Goal: Transaction & Acquisition: Purchase product/service

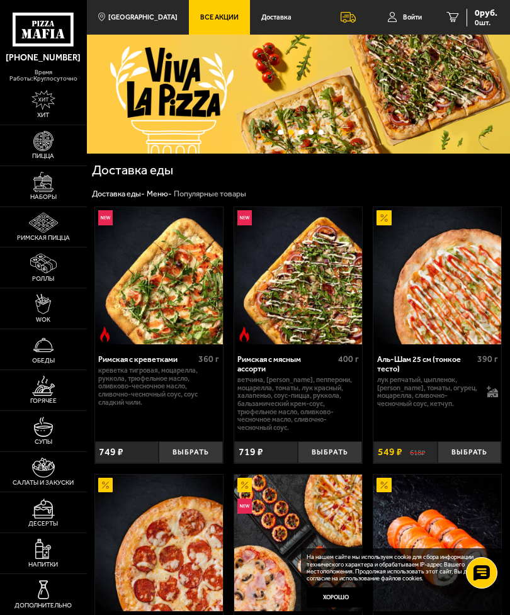
click at [40, 192] on img at bounding box center [43, 182] width 20 height 20
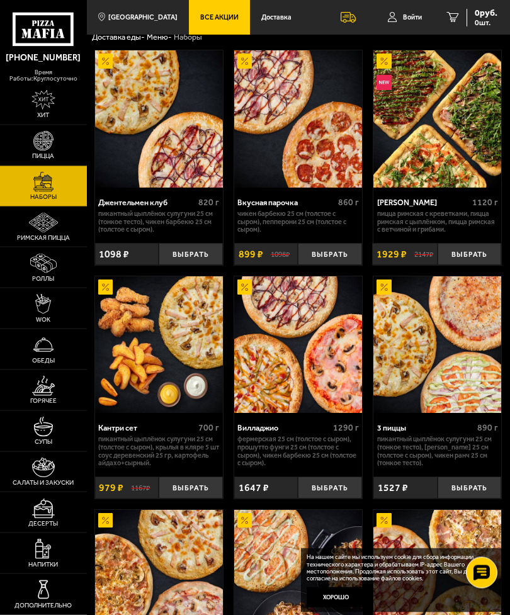
scroll to position [38, 0]
click at [490, 479] on button "Выбрать" at bounding box center [470, 488] width 64 height 22
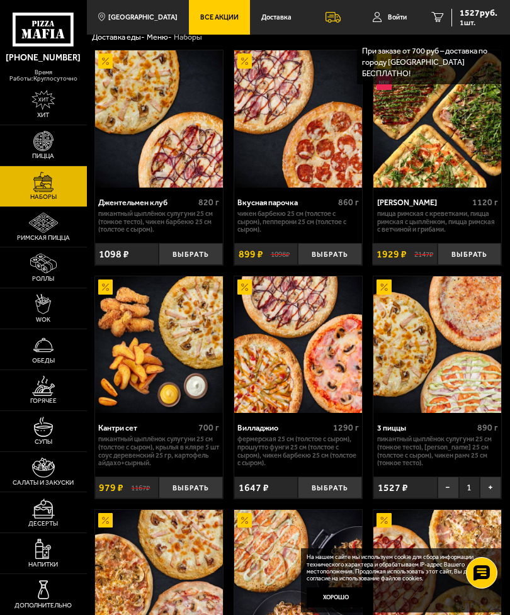
click at [24, 278] on link "Роллы" at bounding box center [43, 267] width 87 height 40
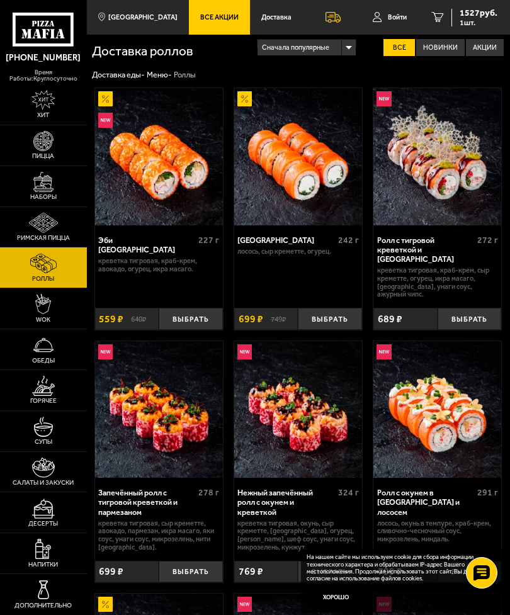
click at [11, 237] on link "Римская пицца" at bounding box center [43, 227] width 87 height 40
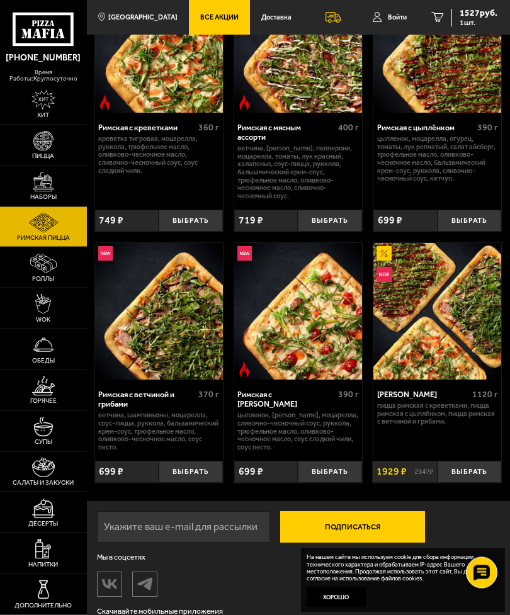
scroll to position [112, 0]
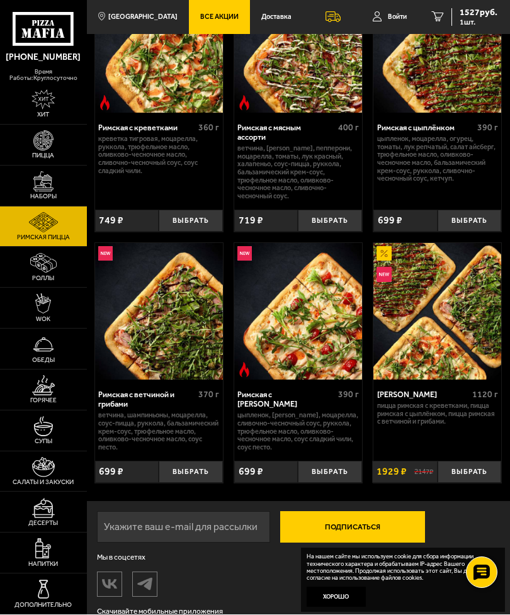
click at [59, 451] on link "Супы" at bounding box center [43, 431] width 87 height 40
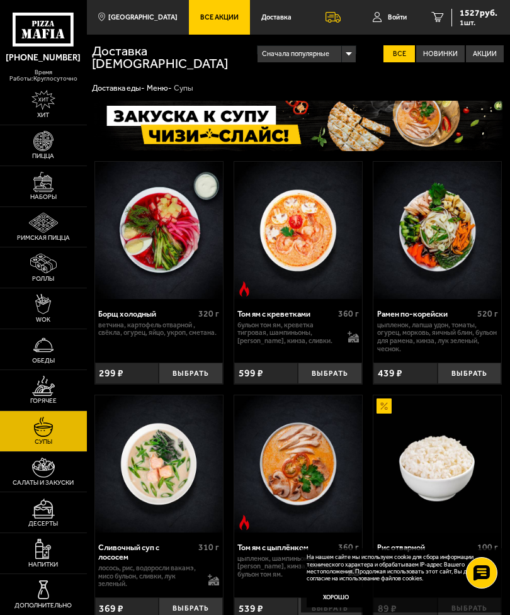
click at [52, 396] on img at bounding box center [43, 386] width 23 height 20
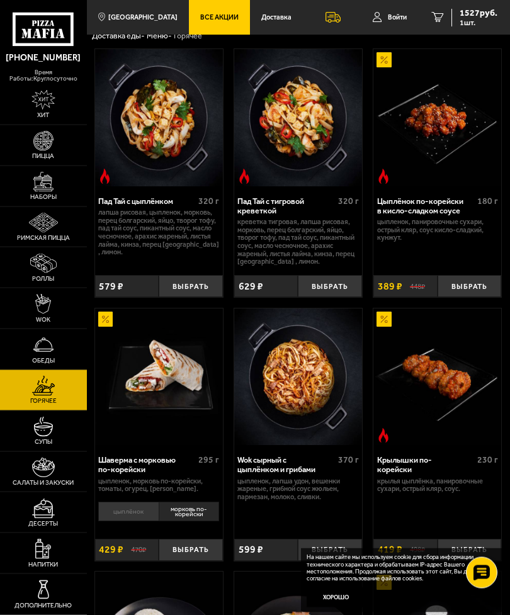
scroll to position [39, 0]
click at [38, 274] on img at bounding box center [43, 264] width 26 height 20
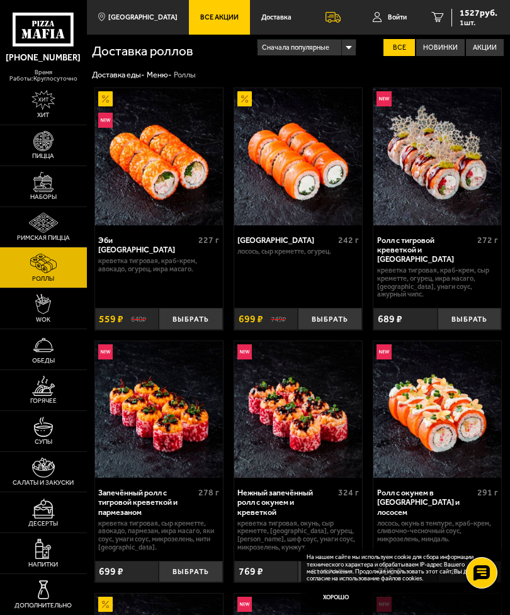
click at [48, 355] on img at bounding box center [43, 345] width 20 height 20
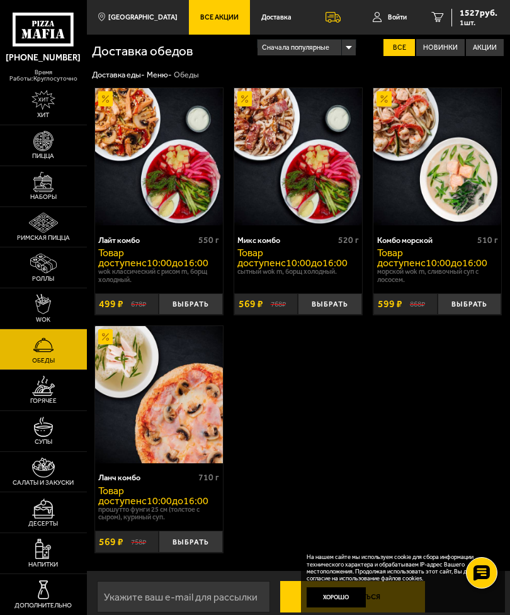
click at [63, 409] on link "Горячее" at bounding box center [43, 390] width 87 height 40
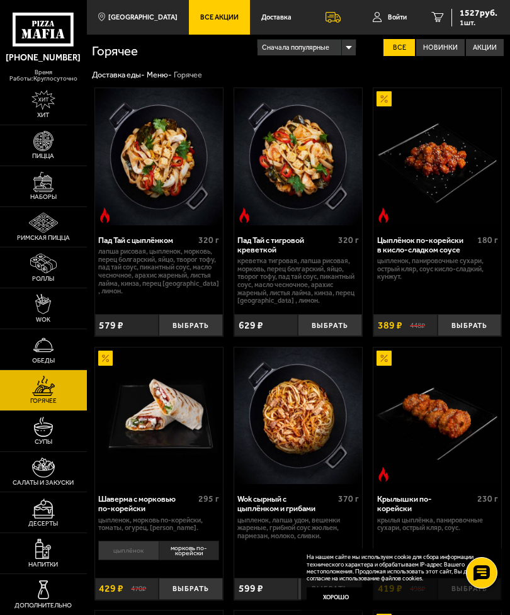
click at [45, 314] on img at bounding box center [43, 304] width 16 height 20
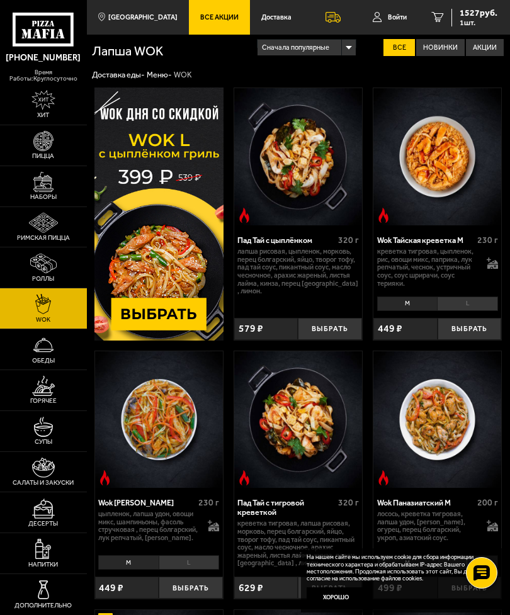
click at [48, 355] on img at bounding box center [43, 345] width 20 height 20
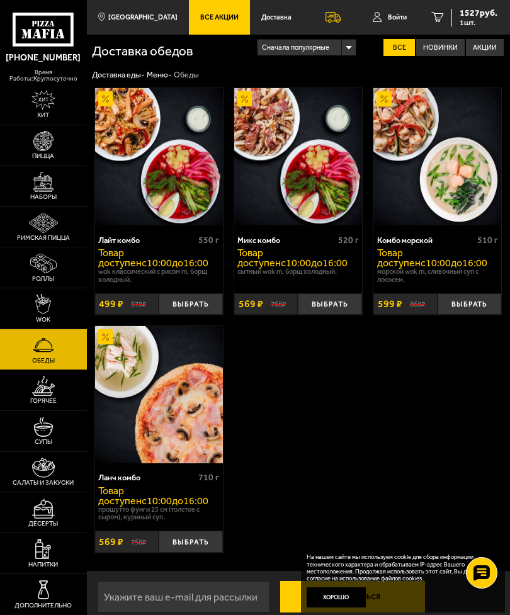
click at [36, 110] on img at bounding box center [43, 100] width 24 height 20
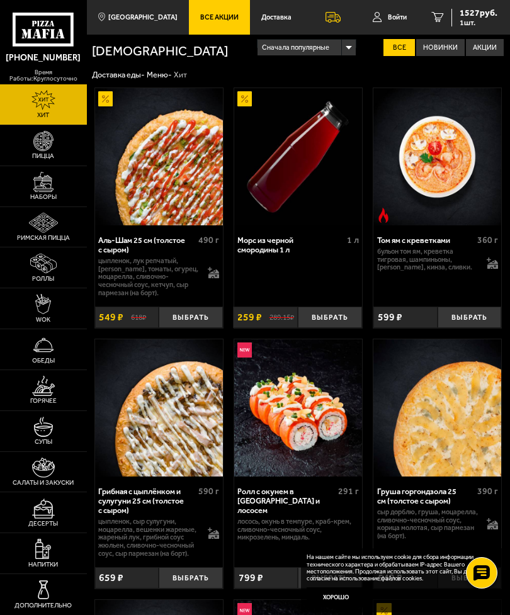
click at [484, 9] on span "1527 руб." at bounding box center [479, 13] width 38 height 9
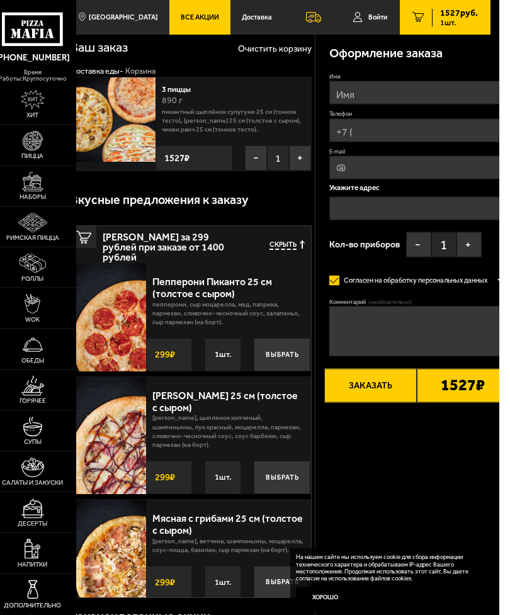
scroll to position [0, 10]
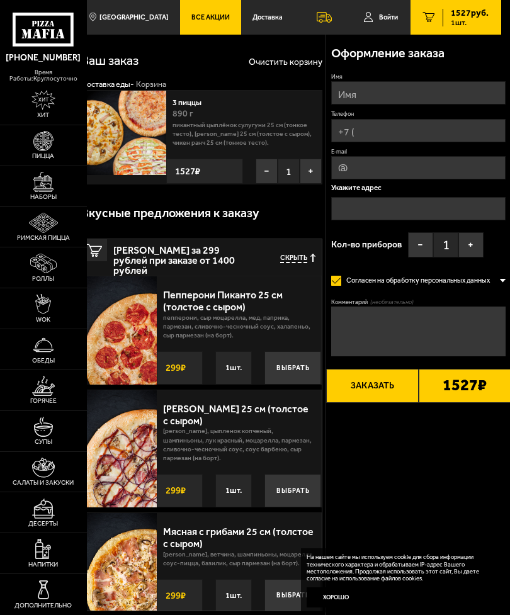
click at [461, 90] on input "Имя" at bounding box center [418, 92] width 174 height 23
click at [460, 90] on input "Имя" at bounding box center [418, 92] width 174 height 23
type input "[PERSON_NAME]"
click at [424, 123] on input "Телефон" at bounding box center [418, 130] width 174 height 23
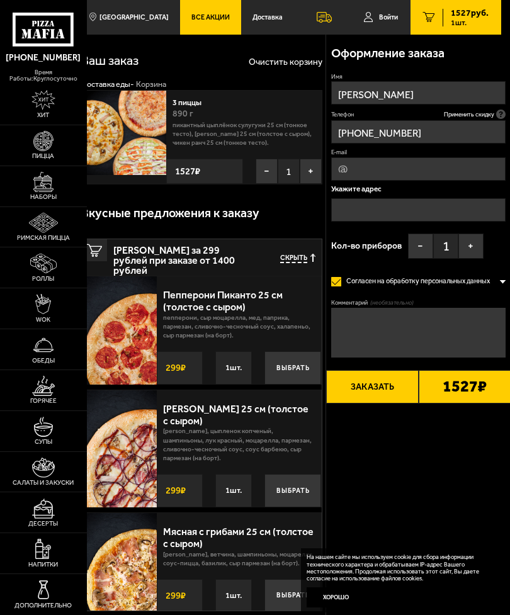
type input "[PHONE_NUMBER]"
click at [431, 167] on input "E-mail" at bounding box center [418, 168] width 174 height 23
type input "[EMAIL_ADDRESS][DOMAIN_NAME]"
click at [436, 207] on input "text" at bounding box center [418, 209] width 174 height 23
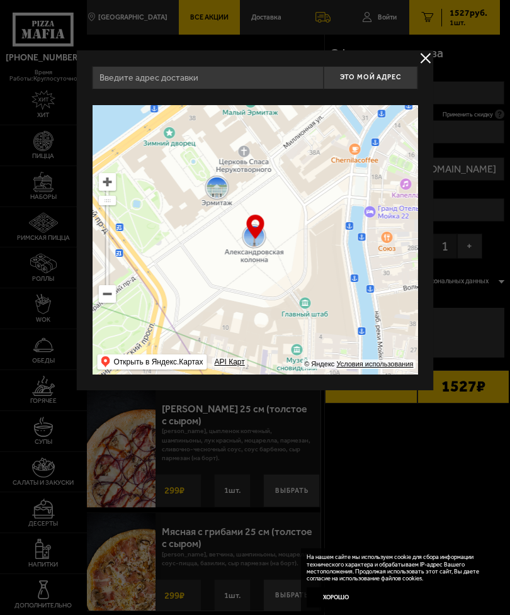
click at [251, 79] on input "text" at bounding box center [208, 77] width 231 height 23
type input "с"
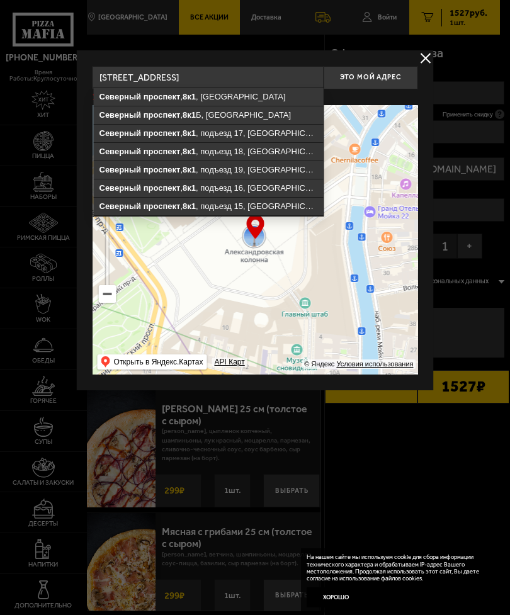
type input "[STREET_ADDRESS]"
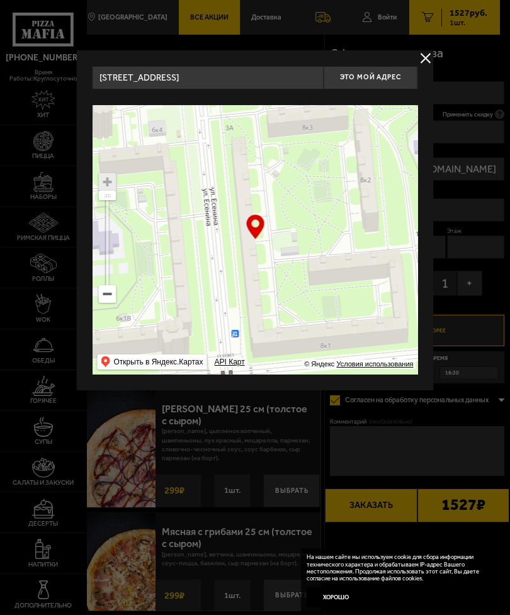
type input "[STREET_ADDRESS]"
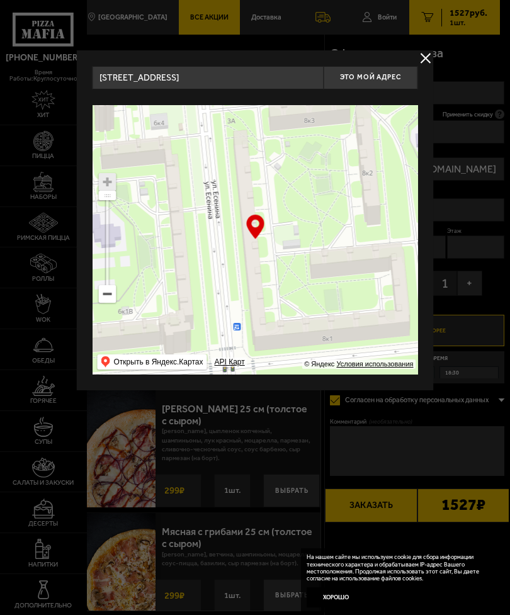
click at [368, 77] on span "Это мой адрес" at bounding box center [370, 77] width 60 height 8
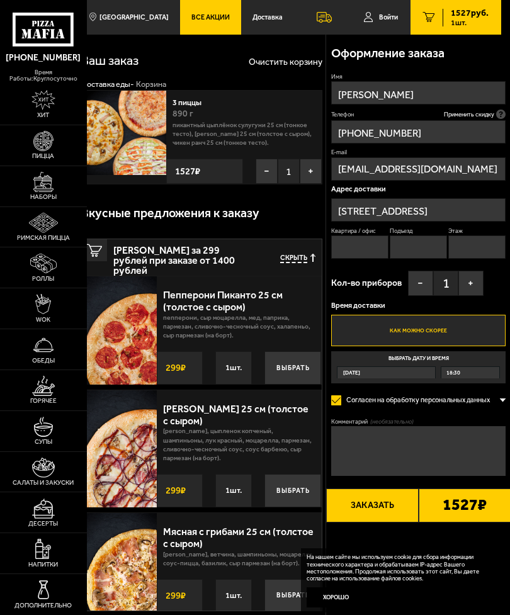
click at [366, 247] on input "Квартира / офис" at bounding box center [359, 246] width 57 height 23
type input "597"
click at [416, 243] on input "Подъезд" at bounding box center [418, 246] width 57 height 23
type input "16"
click at [476, 244] on input "Этаж" at bounding box center [476, 246] width 57 height 23
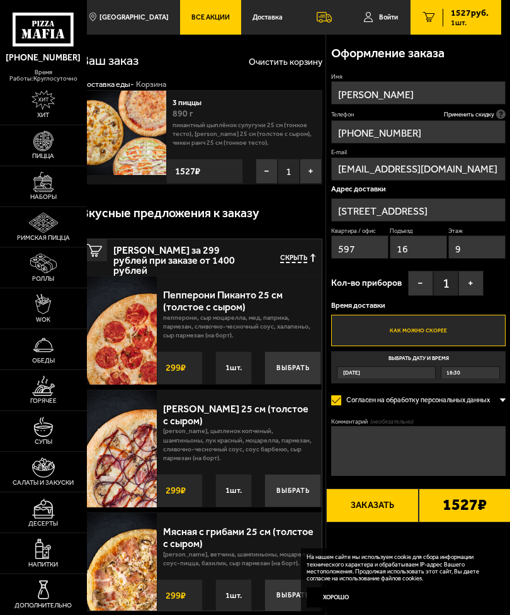
type input "9"
click at [480, 285] on button "+" at bounding box center [470, 283] width 25 height 25
click at [468, 506] on b "1527 ₽" at bounding box center [465, 506] width 44 height 18
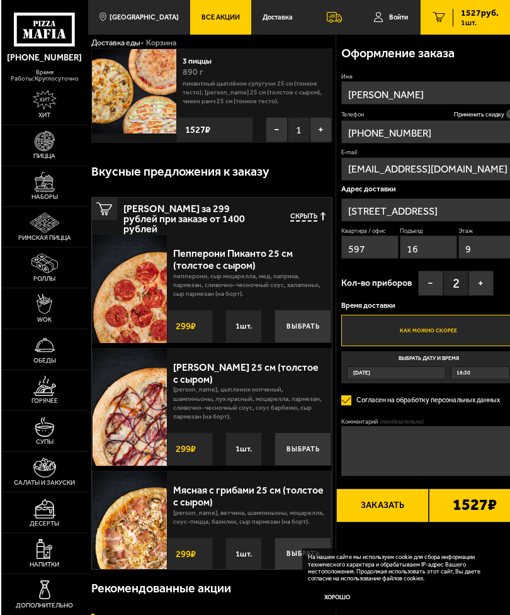
scroll to position [42, 0]
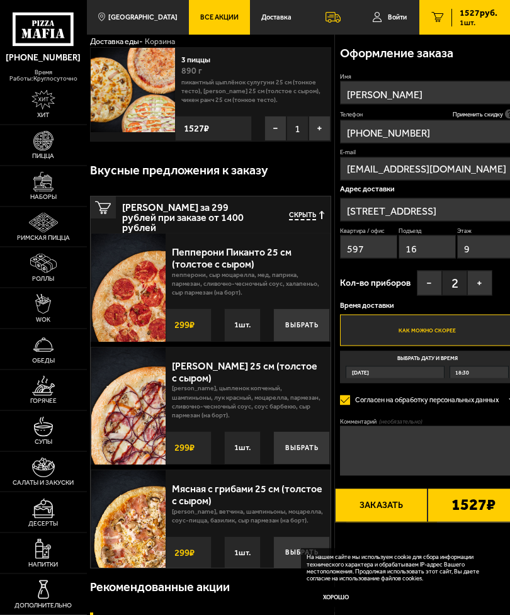
click at [395, 505] on button "Заказать" at bounding box center [381, 506] width 92 height 34
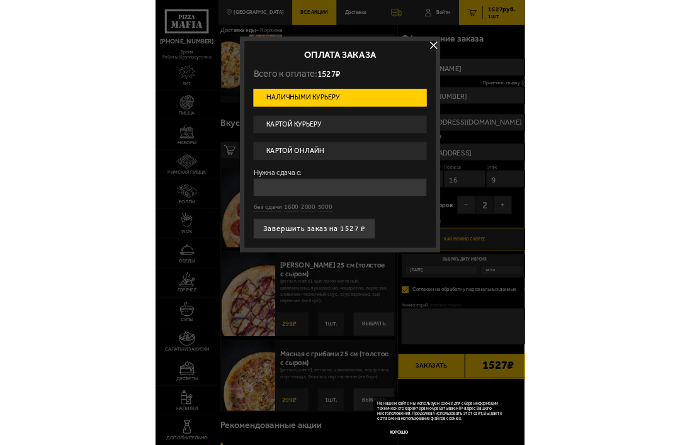
scroll to position [0, 0]
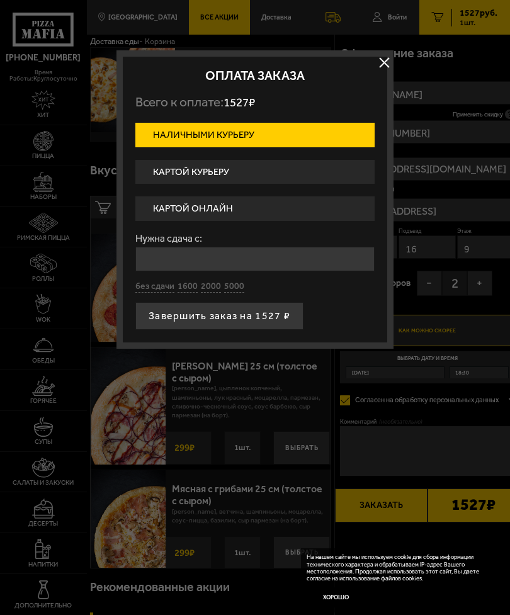
click at [298, 166] on label "Картой курьеру" at bounding box center [254, 172] width 239 height 25
click at [0, 0] on input "Картой курьеру" at bounding box center [0, 0] width 0 height 0
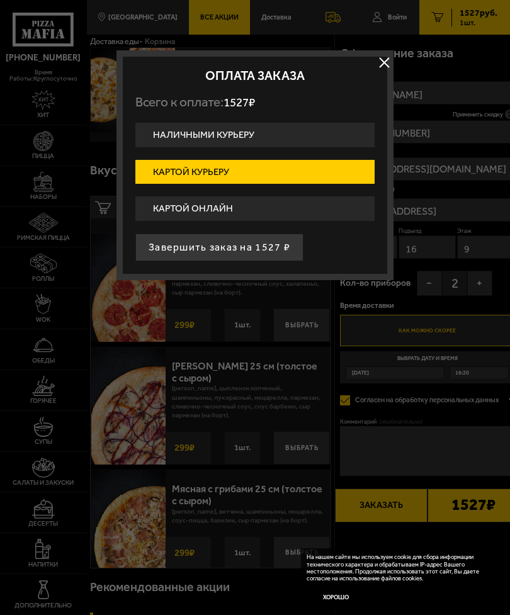
click at [259, 242] on button "Завершить заказ на 1527 ₽" at bounding box center [219, 248] width 168 height 28
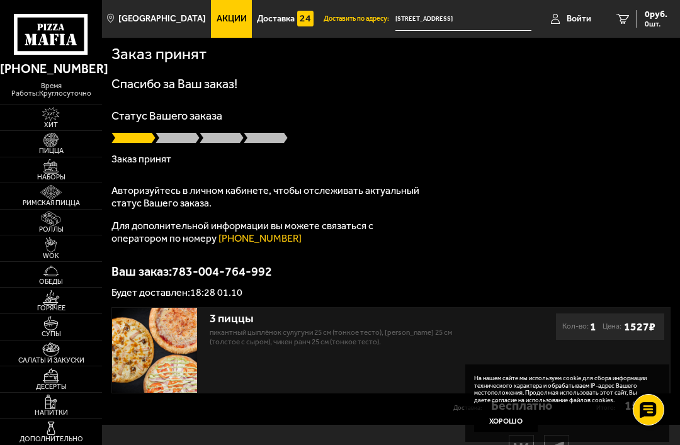
click at [22, 419] on link "Напитки" at bounding box center [51, 406] width 102 height 26
